Goal: Find specific page/section: Find specific page/section

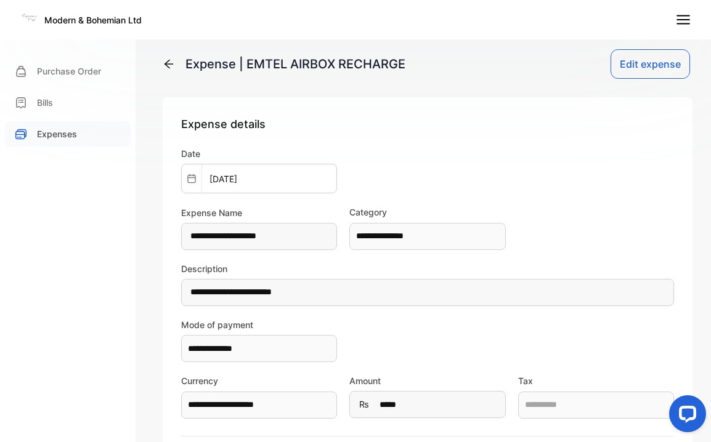
scroll to position [312, 0]
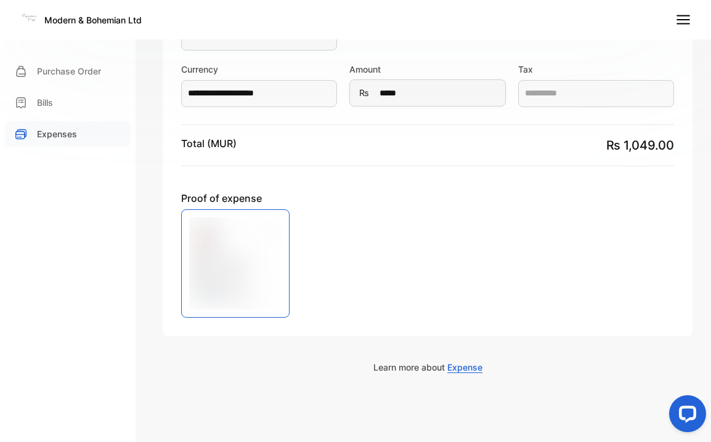
click at [54, 133] on p "Expenses" at bounding box center [57, 133] width 40 height 13
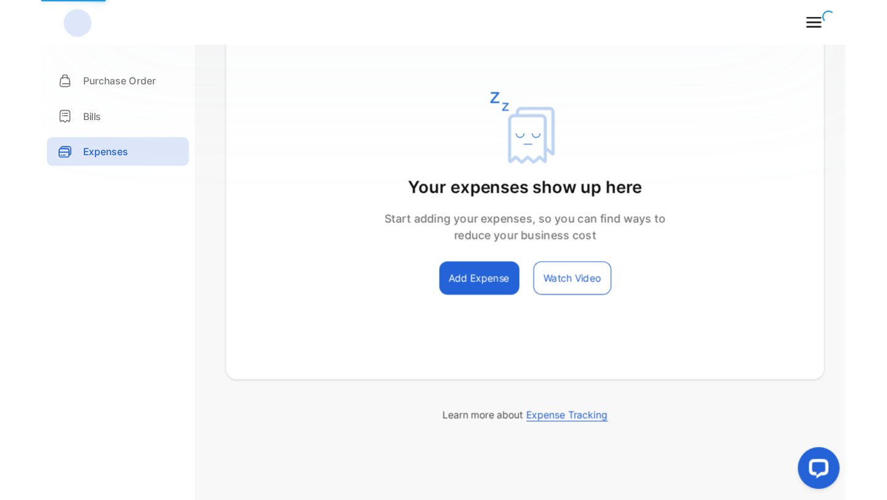
scroll to position [30, 0]
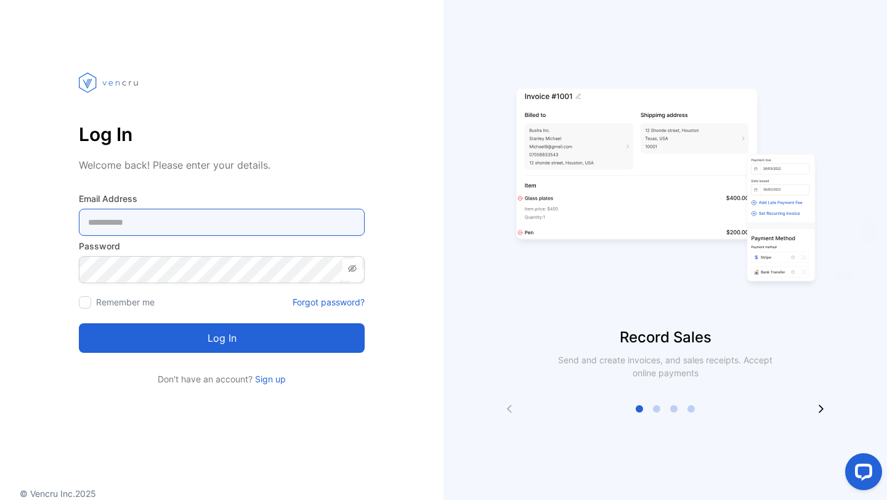
click at [216, 230] on Address-inputemail "email" at bounding box center [222, 222] width 286 height 27
type Address-inputemail "**********"
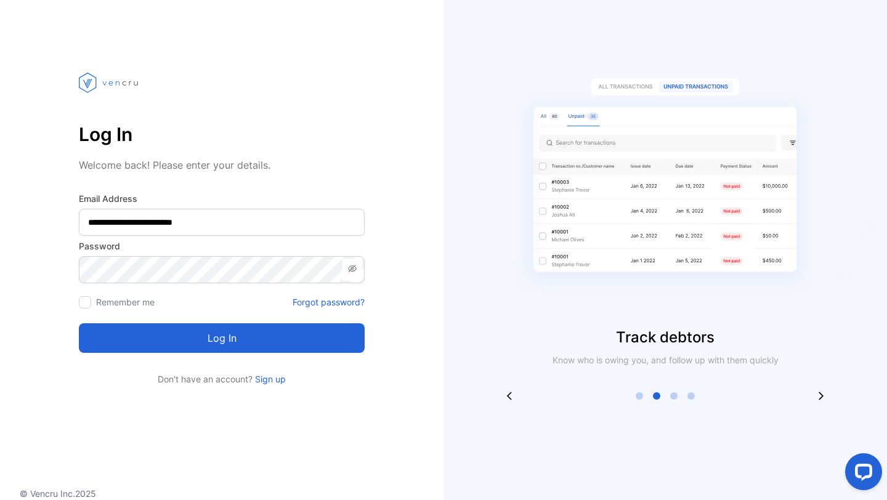
click at [203, 349] on button "Log in" at bounding box center [222, 338] width 286 height 30
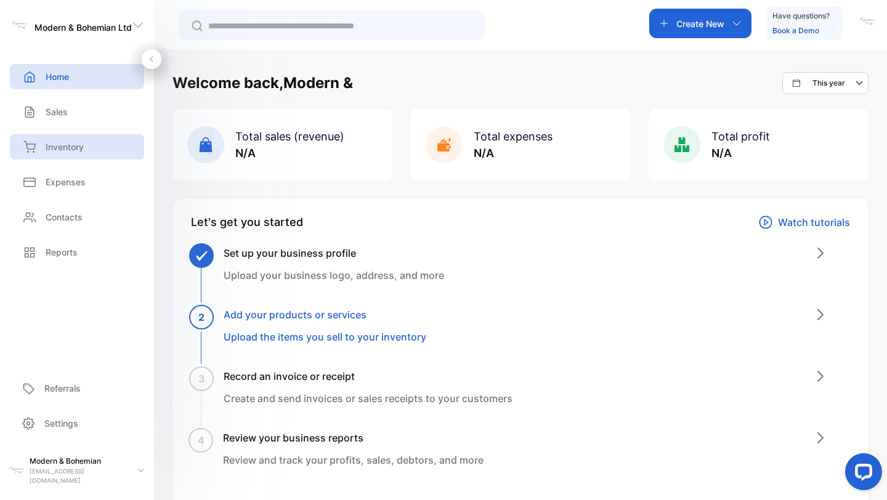
click at [65, 146] on p "Inventory" at bounding box center [65, 146] width 38 height 13
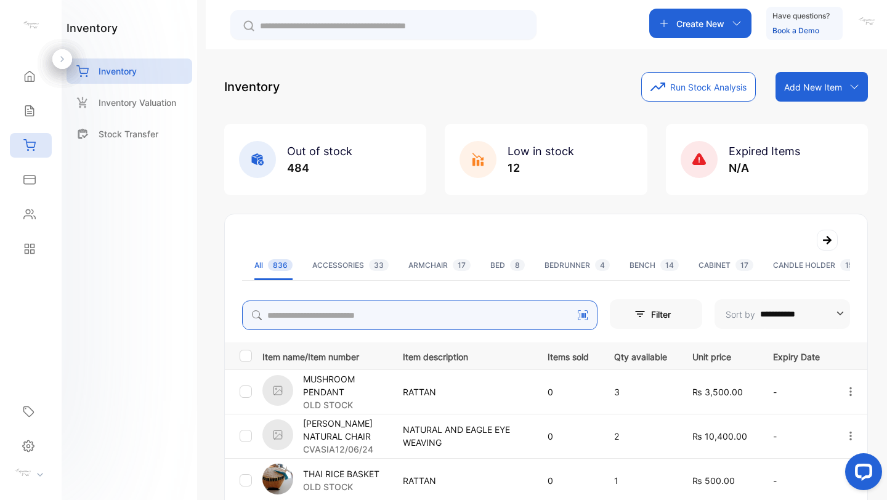
click at [411, 325] on input "search" at bounding box center [419, 316] width 355 height 30
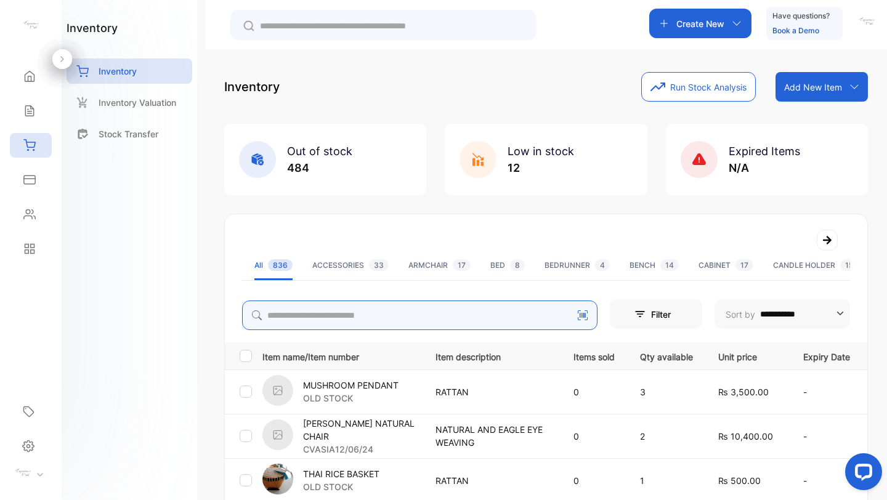
click at [436, 309] on input "search" at bounding box center [419, 316] width 355 height 30
type input "****"
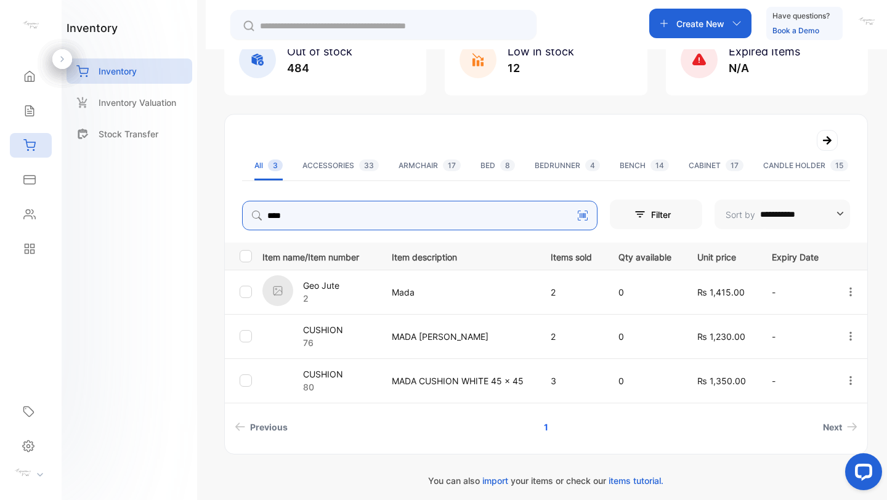
scroll to position [106, 0]
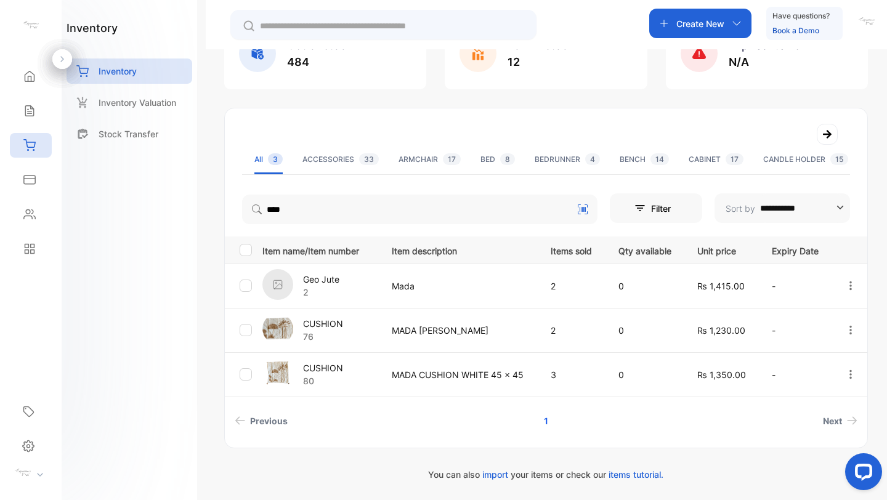
click at [321, 363] on p "CUSHION" at bounding box center [323, 367] width 40 height 13
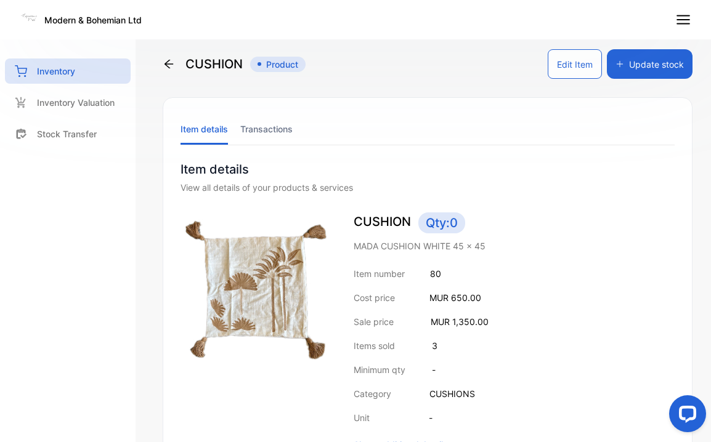
click at [170, 61] on icon at bounding box center [169, 64] width 12 height 12
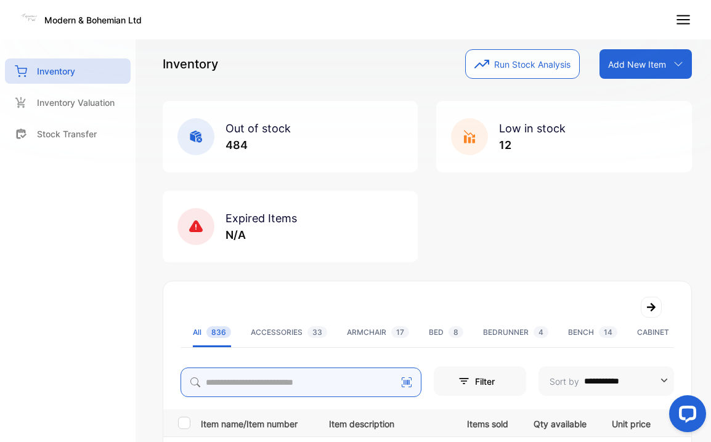
click at [309, 374] on input "search" at bounding box center [300, 383] width 241 height 30
type input "*"
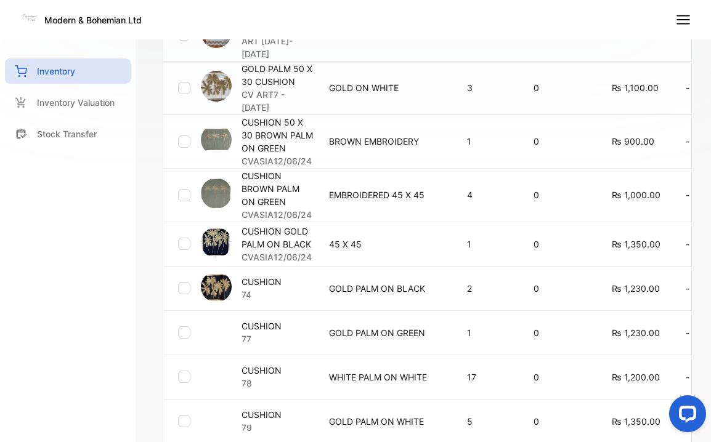
scroll to position [493, 0]
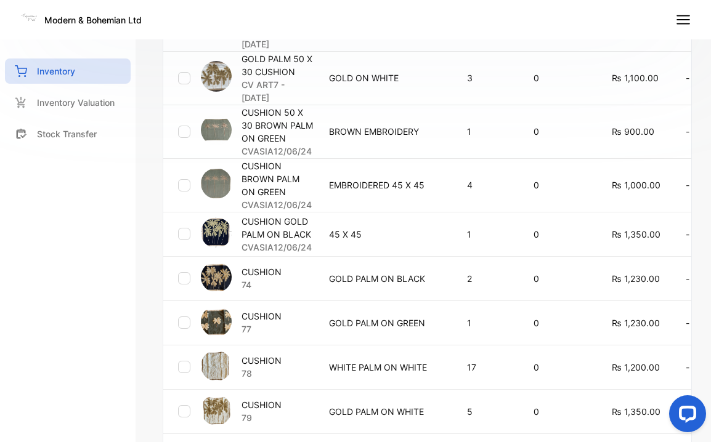
type input "****"
click at [105, 323] on div "inventory Inventory Inventory Valuation Stock Transfer" at bounding box center [67, 221] width 135 height 442
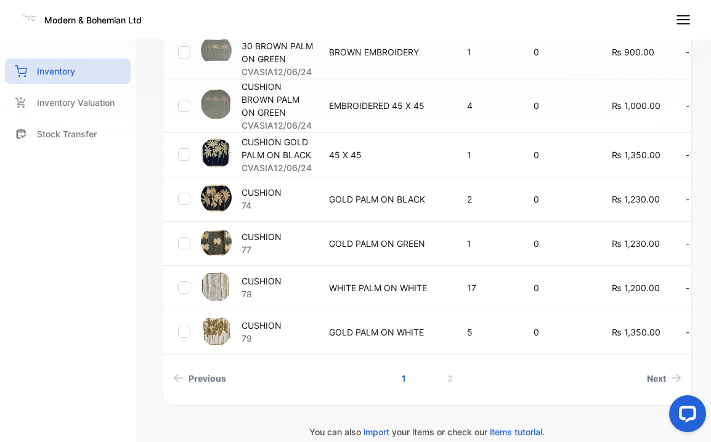
scroll to position [608, 0]
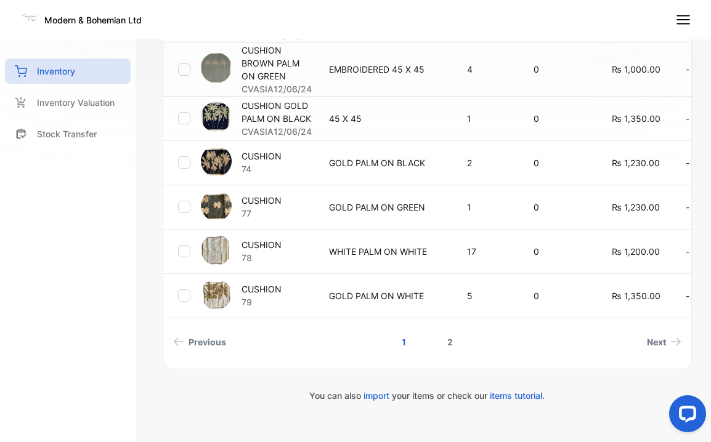
click at [450, 333] on link "2" at bounding box center [449, 342] width 35 height 23
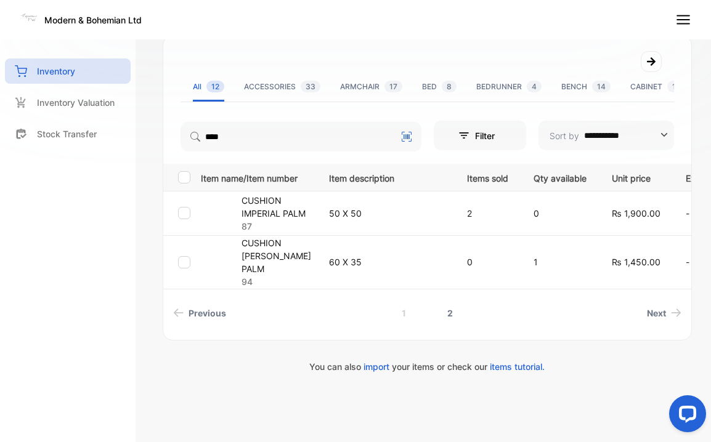
scroll to position [236, 0]
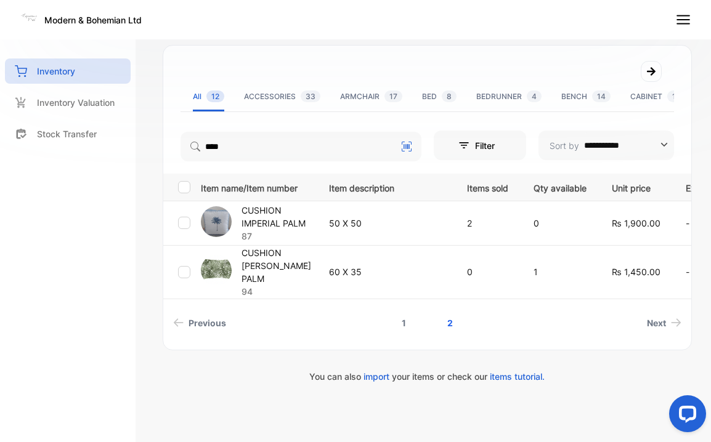
click at [401, 316] on link "1" at bounding box center [404, 323] width 34 height 23
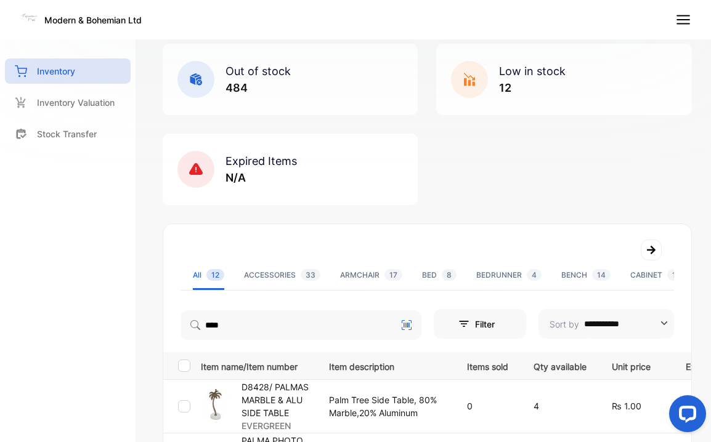
scroll to position [0, 0]
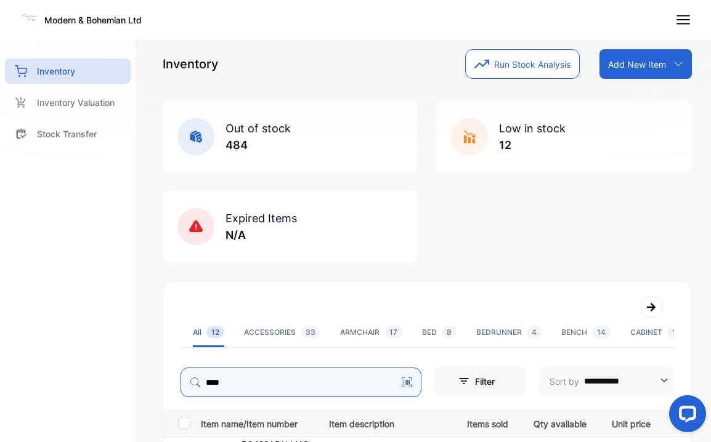
click at [256, 380] on input "****" at bounding box center [300, 383] width 241 height 30
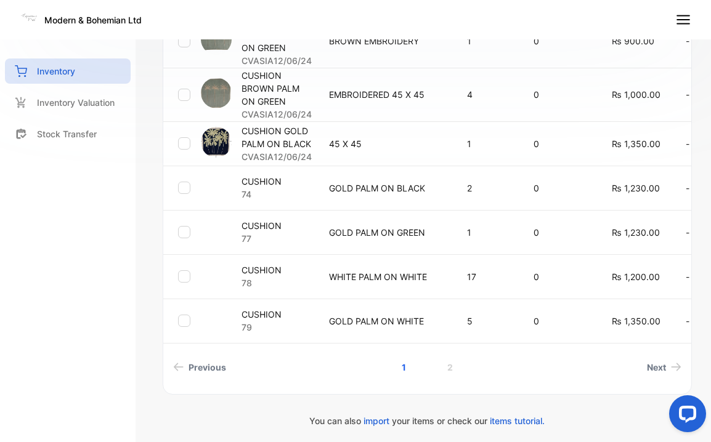
scroll to position [627, 0]
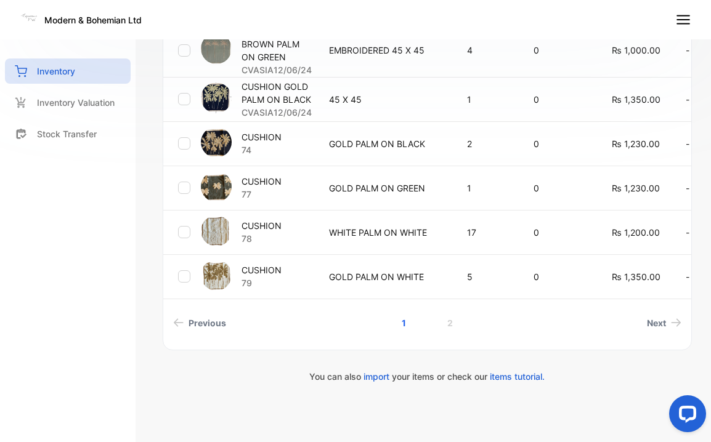
click at [260, 188] on p "77" at bounding box center [261, 194] width 40 height 13
